Goal: Task Accomplishment & Management: Manage account settings

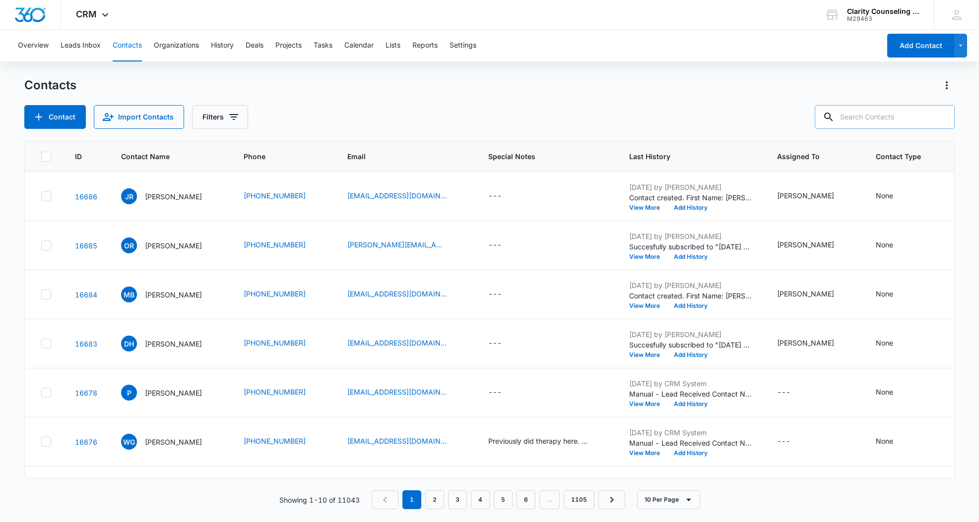
scroll to position [0, 115]
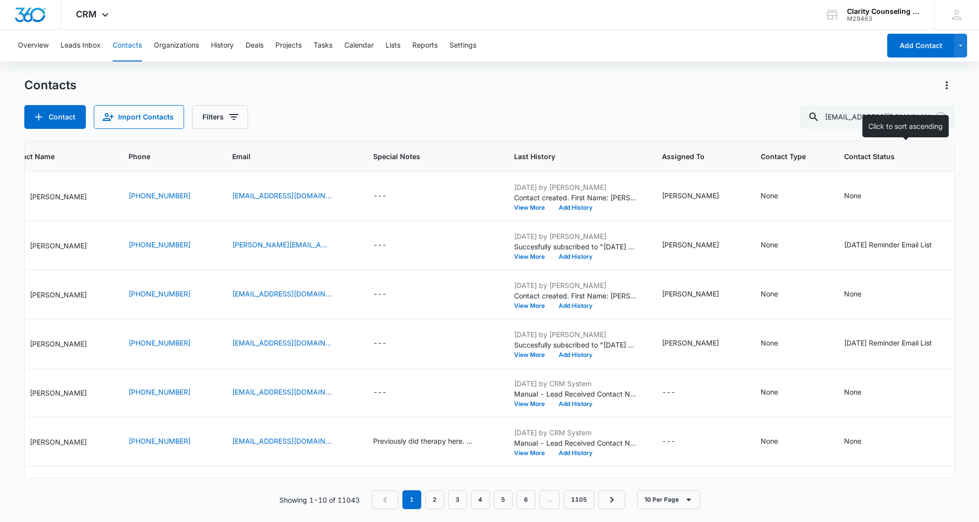
type input "[EMAIL_ADDRESS][DOMAIN_NAME]"
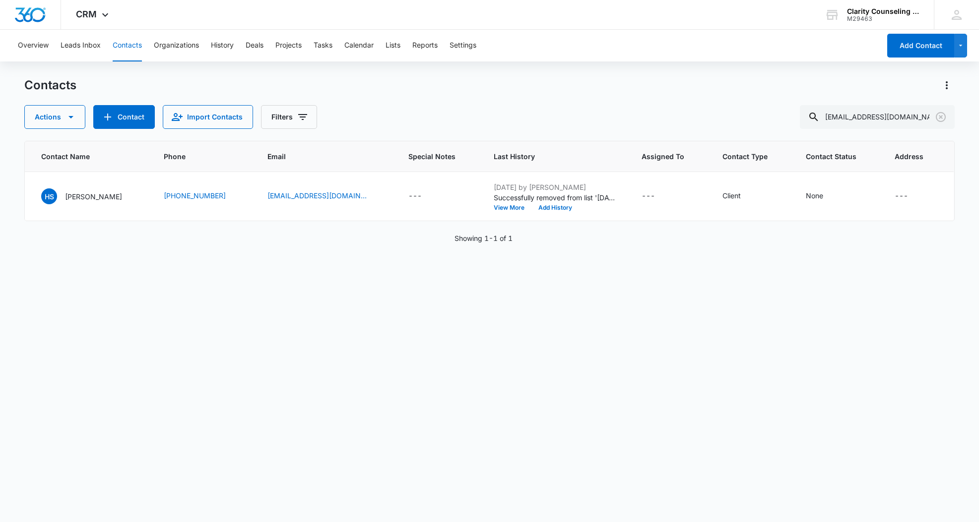
scroll to position [0, 42]
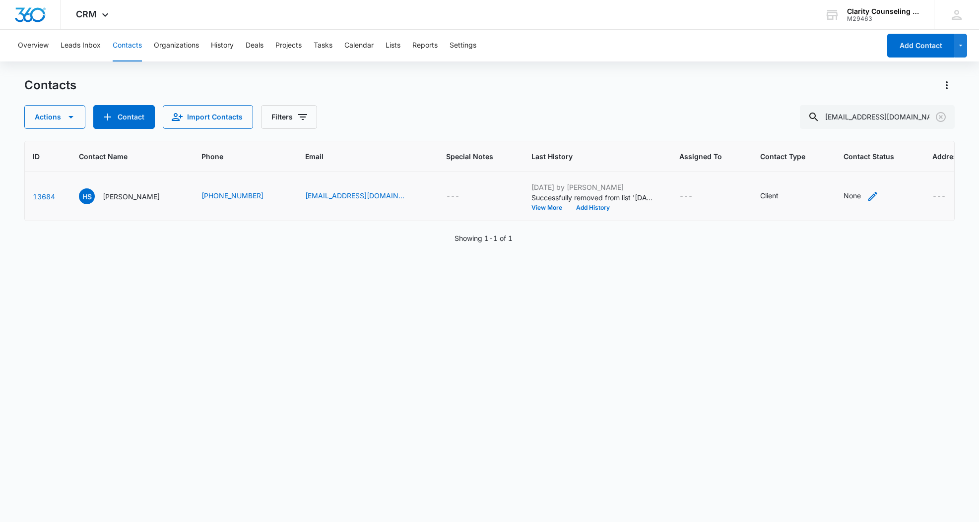
click at [843, 198] on div "None" at bounding box center [851, 196] width 17 height 10
click at [821, 147] on div "Contact Status Contact Status Cancel Save" at bounding box center [825, 140] width 115 height 91
drag, startPoint x: 826, startPoint y: 132, endPoint x: 830, endPoint y: 138, distance: 7.2
click at [826, 132] on div "Contact Status" at bounding box center [813, 133] width 49 height 10
click at [838, 207] on p "[DATE] Reminder Email List" at bounding box center [824, 202] width 65 height 21
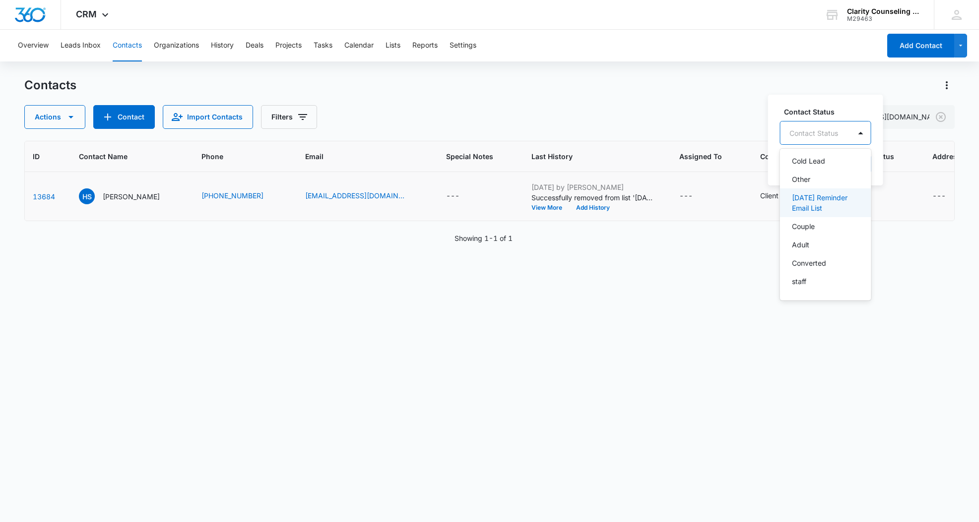
scroll to position [145, 0]
click at [921, 127] on div at bounding box center [917, 133] width 16 height 16
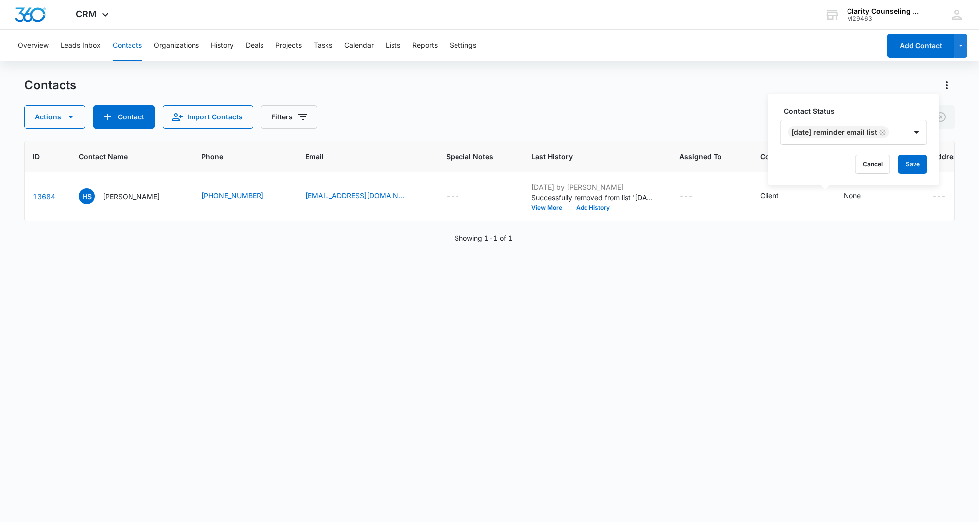
drag, startPoint x: 924, startPoint y: 163, endPoint x: 617, endPoint y: 244, distance: 317.1
click at [924, 163] on button "Save" at bounding box center [912, 164] width 29 height 19
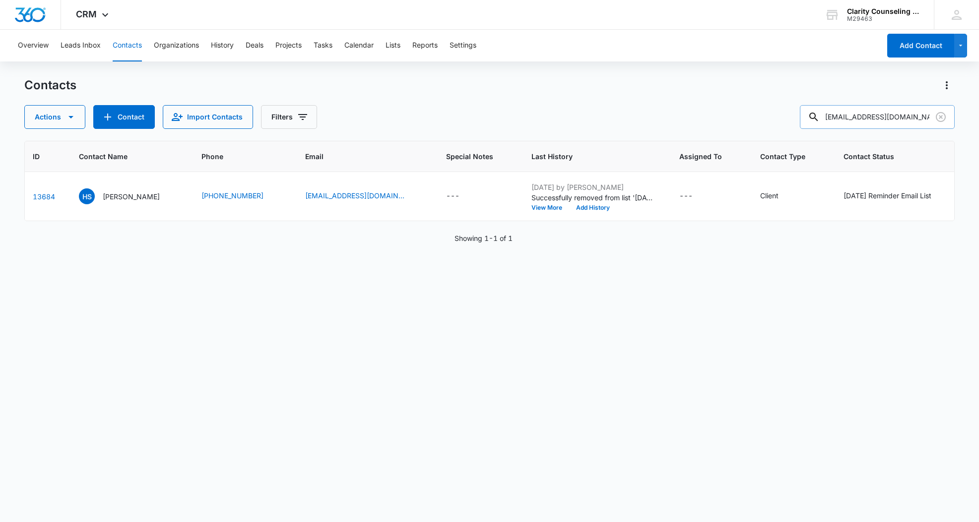
drag, startPoint x: 939, startPoint y: 117, endPoint x: 933, endPoint y: 118, distance: 5.5
click at [939, 117] on icon "Clear" at bounding box center [941, 117] width 12 height 12
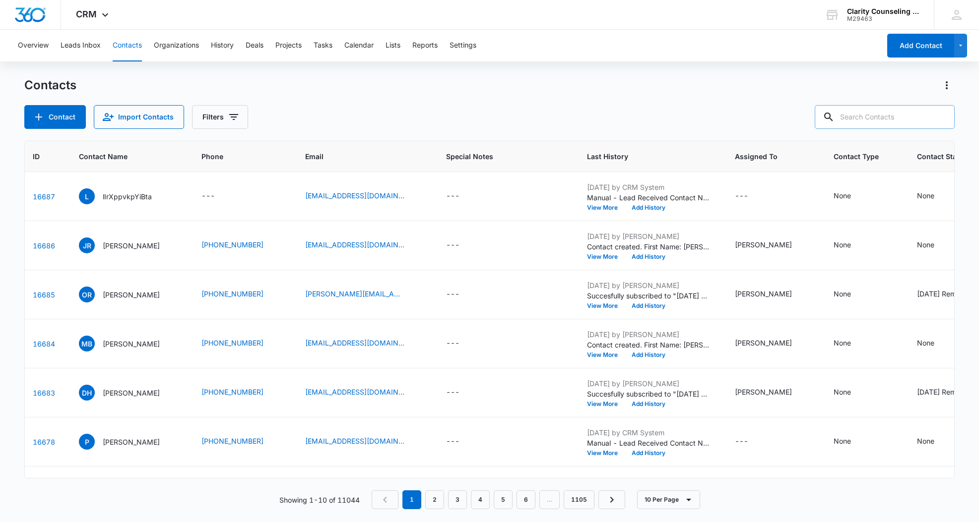
paste input "[EMAIL_ADDRESS][DOMAIN_NAME]"
type input "[EMAIL_ADDRESS][DOMAIN_NAME]"
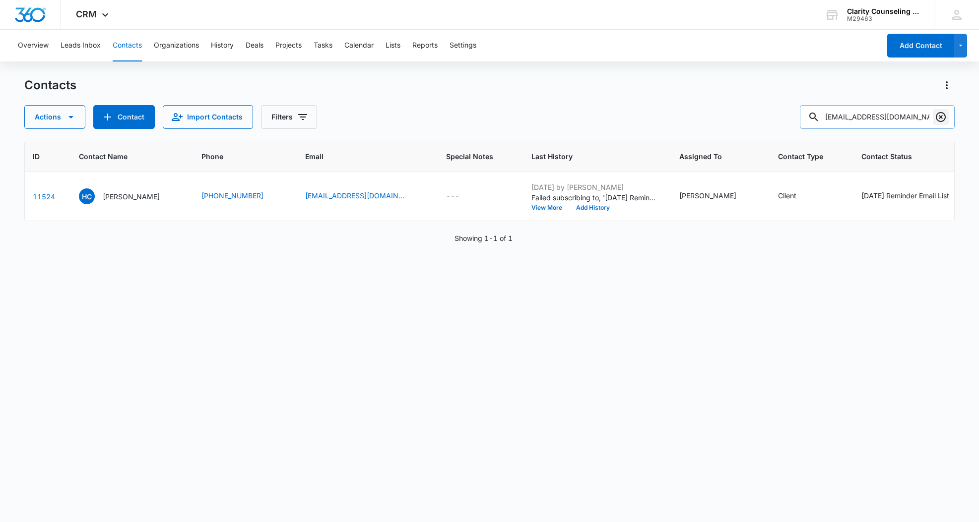
click at [933, 115] on button "Clear" at bounding box center [941, 117] width 16 height 16
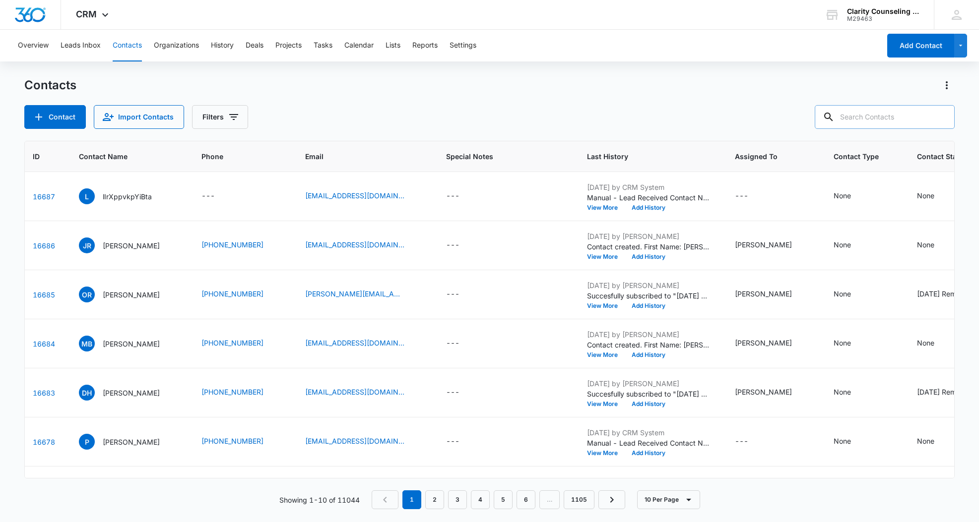
paste input "[EMAIL_ADDRESS][DOMAIN_NAME]"
type input "[EMAIL_ADDRESS][DOMAIN_NAME]"
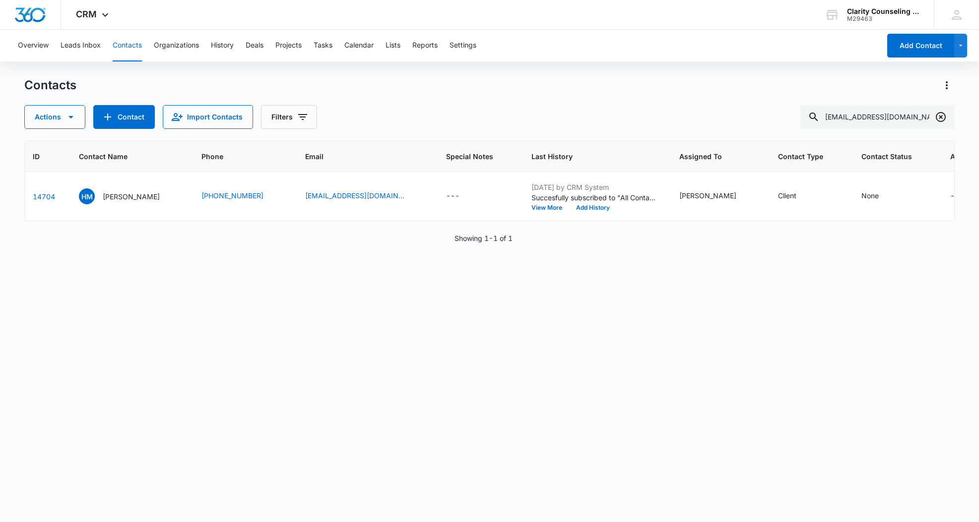
click at [941, 117] on icon "Clear" at bounding box center [941, 117] width 10 height 10
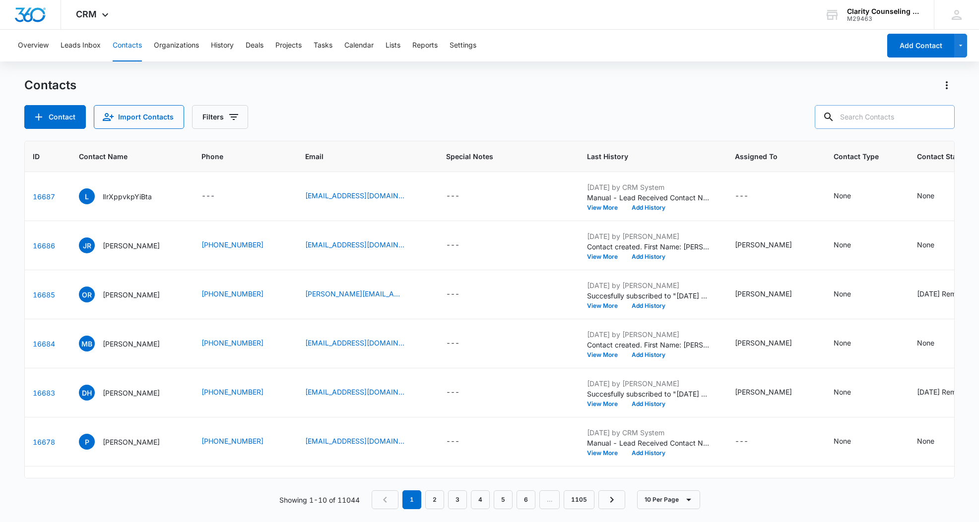
paste input "[EMAIL_ADDRESS][DOMAIN_NAME]"
type input "[EMAIL_ADDRESS][DOMAIN_NAME]"
